Goal: Transaction & Acquisition: Purchase product/service

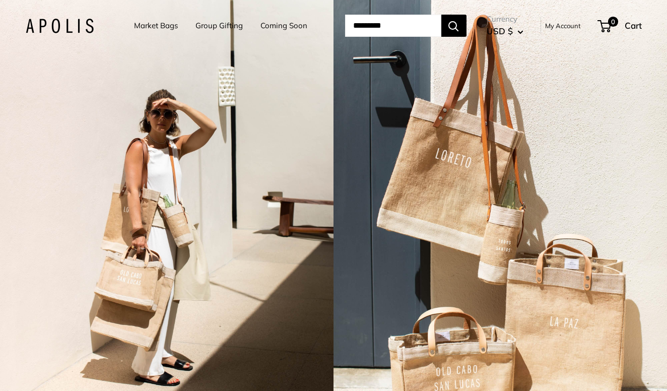
click at [160, 24] on link "Market Bags" at bounding box center [156, 26] width 44 height 14
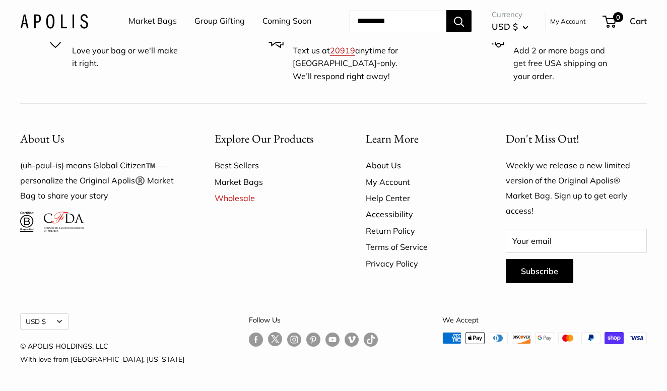
scroll to position [2648, 0]
click at [243, 173] on link "Best Sellers" at bounding box center [273, 165] width 116 height 16
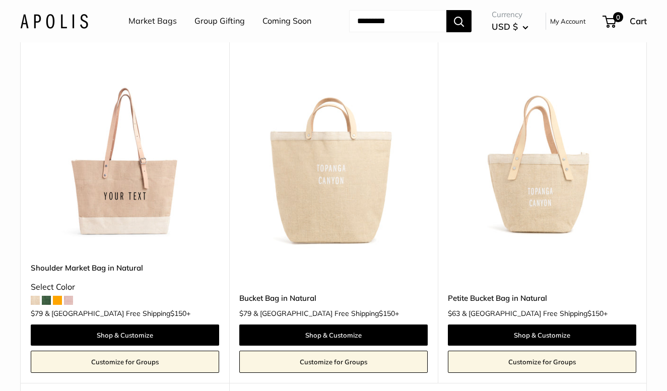
scroll to position [465, 0]
click at [0, 0] on img at bounding box center [0, 0] width 0 height 0
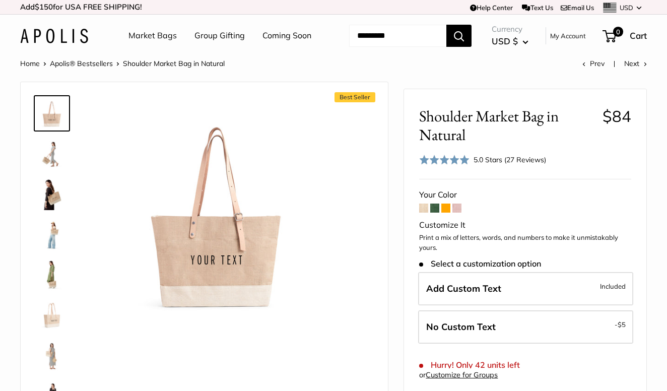
click at [455, 213] on span at bounding box center [457, 208] width 9 height 9
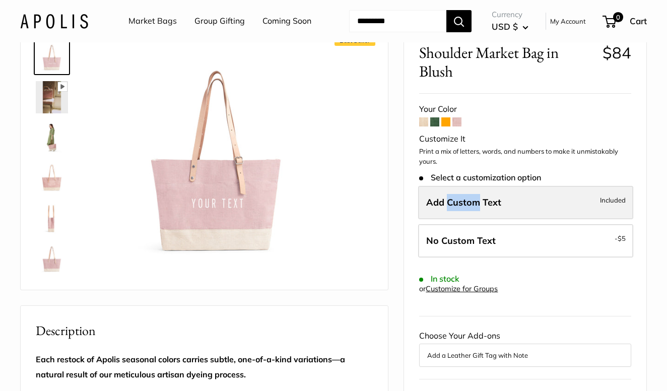
scroll to position [59, 0]
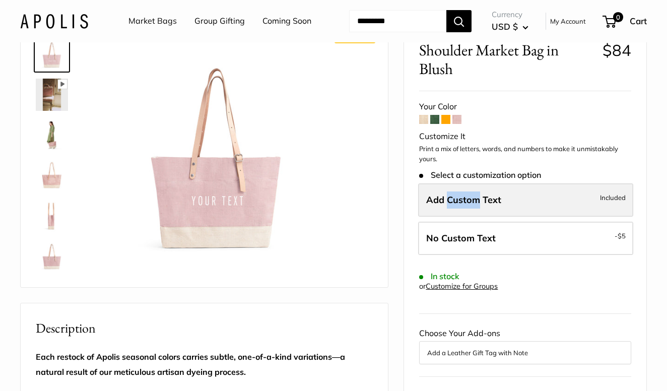
click at [448, 206] on span "Add Custom Text" at bounding box center [463, 200] width 75 height 12
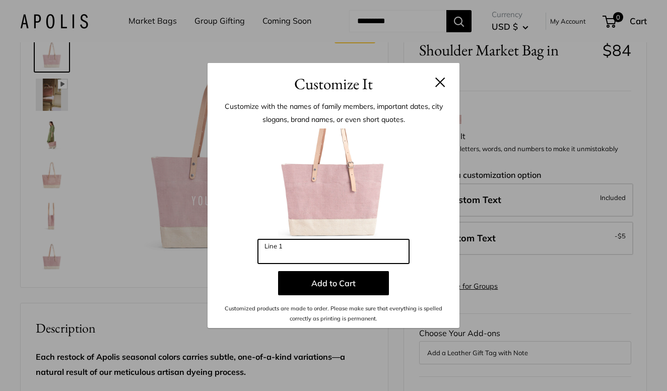
click at [365, 259] on input "Line 1" at bounding box center [333, 251] width 151 height 24
type input "**********"
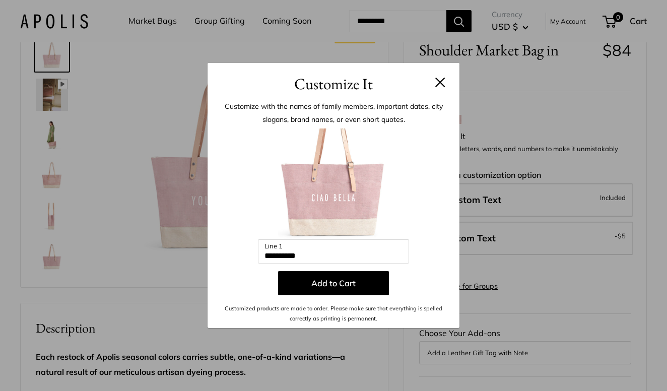
click at [440, 80] on button at bounding box center [440, 82] width 10 height 10
